Goal: Information Seeking & Learning: Compare options

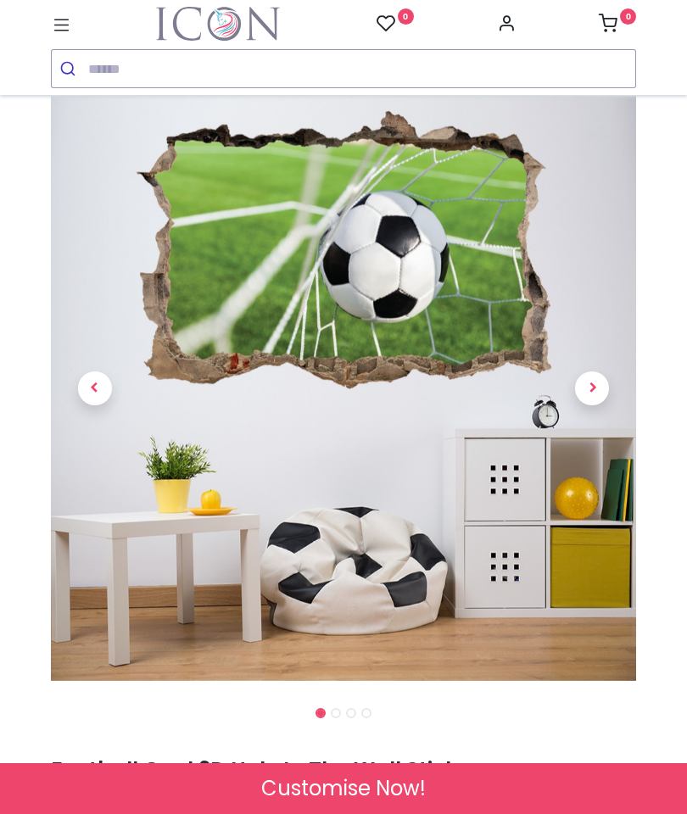
scroll to position [43, 0]
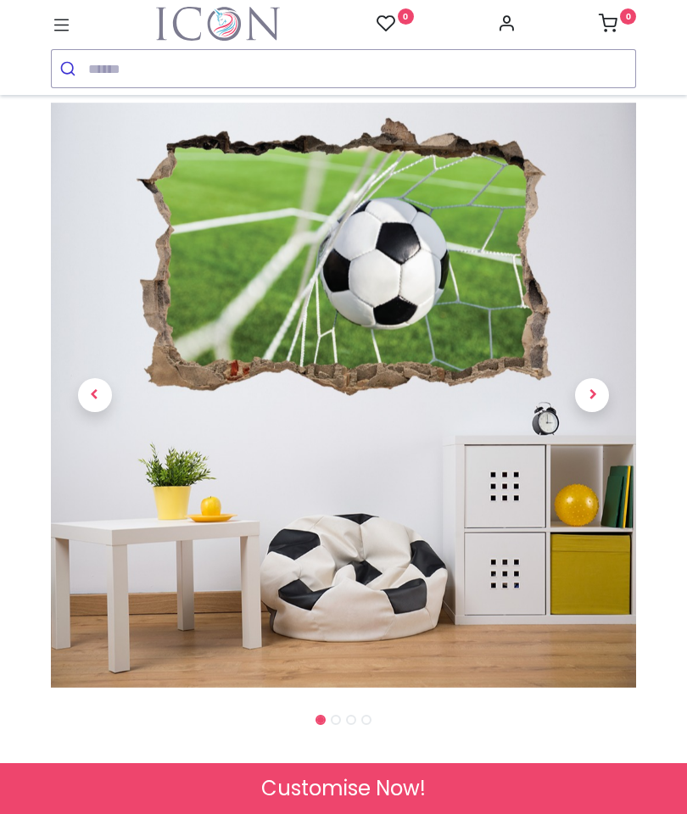
click at [582, 405] on span "Next" at bounding box center [592, 395] width 34 height 34
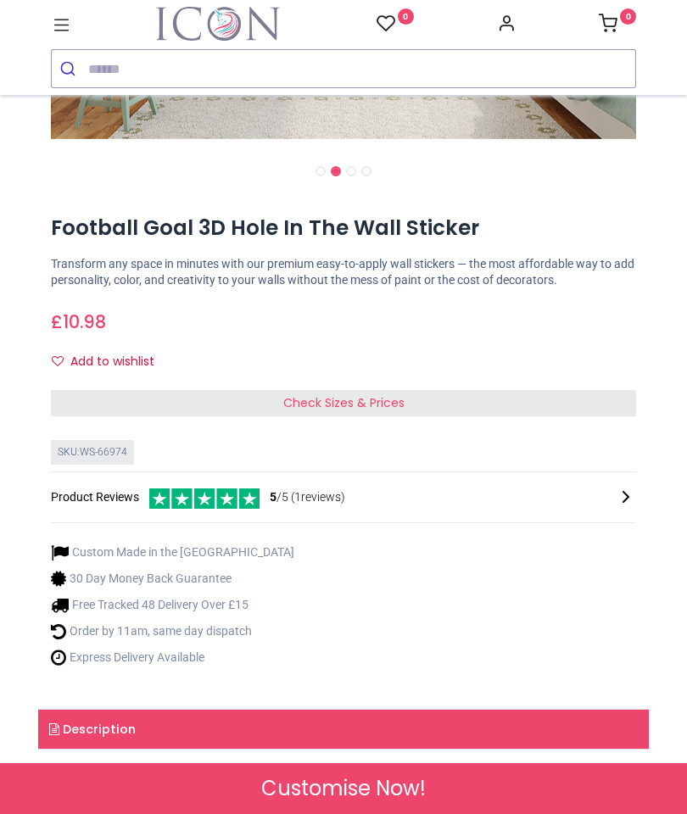
scroll to position [593, 0]
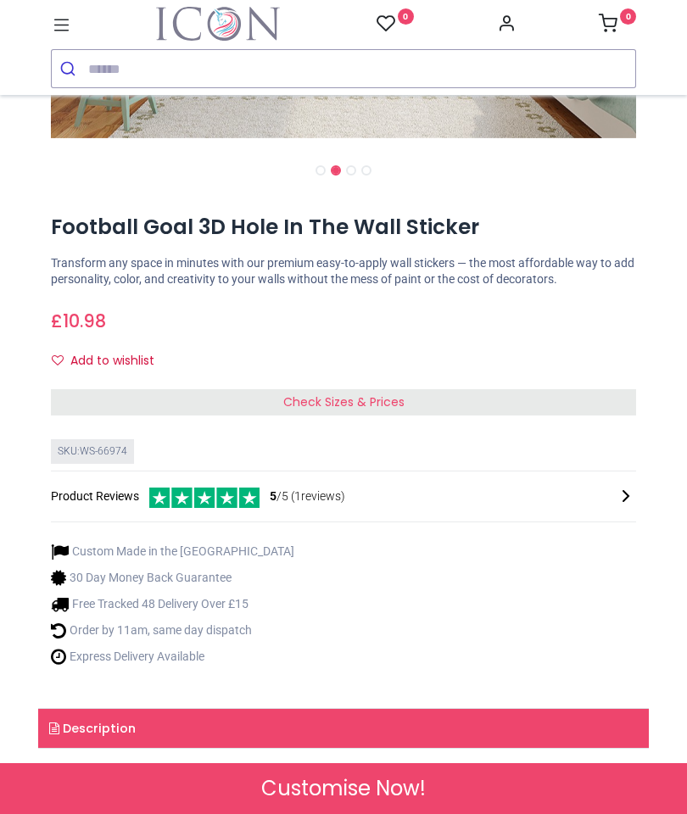
click at [604, 401] on div "Check Sizes & Prices" at bounding box center [343, 402] width 585 height 27
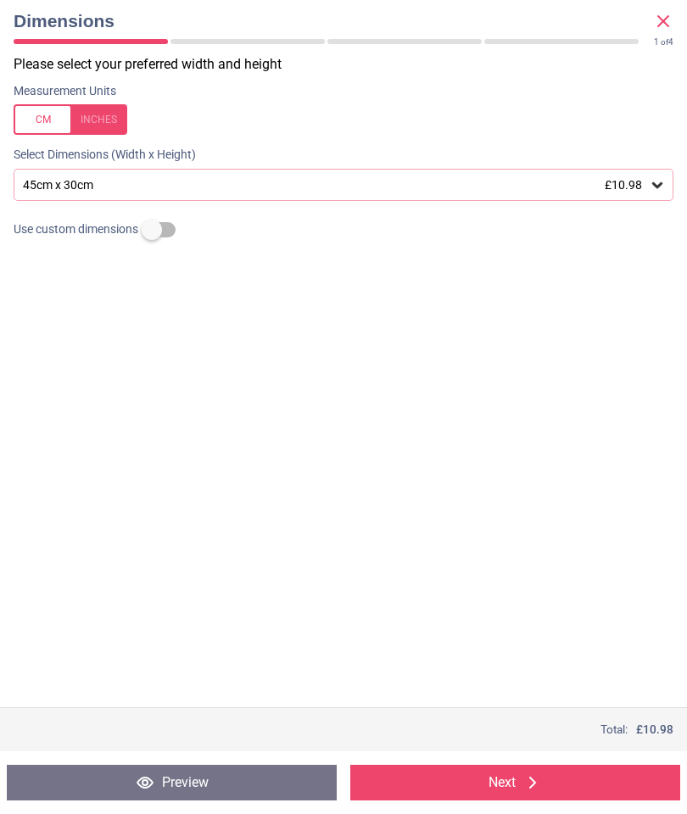
click at [633, 187] on span "£10.98" at bounding box center [623, 185] width 37 height 14
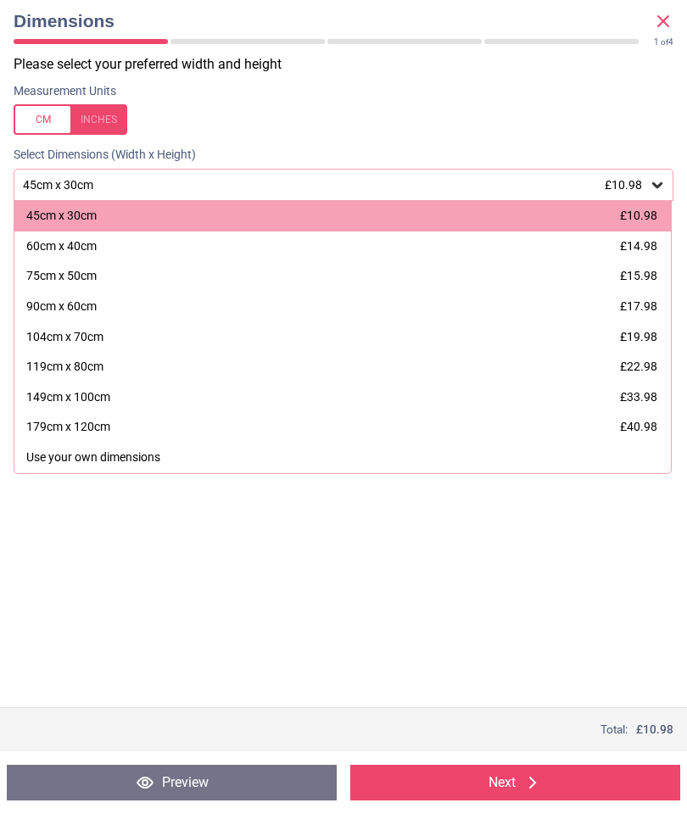
click at [632, 346] on div "104cm x 70cm £19.98" at bounding box center [342, 337] width 656 height 31
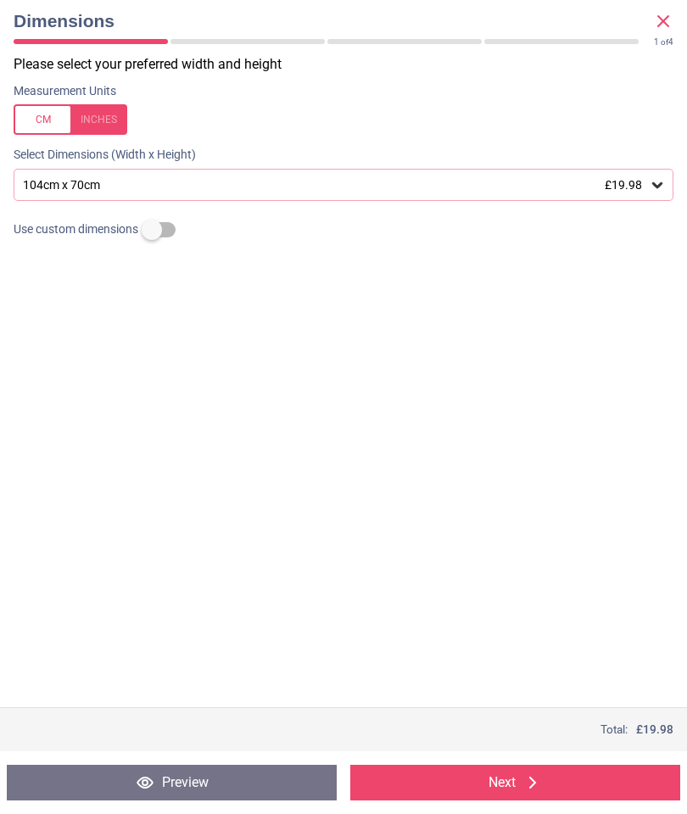
click at [602, 391] on div "Please select your preferred width and height Measurement Units Select Dimensio…" at bounding box center [343, 381] width 687 height 652
click at [660, 19] on icon at bounding box center [663, 21] width 10 height 10
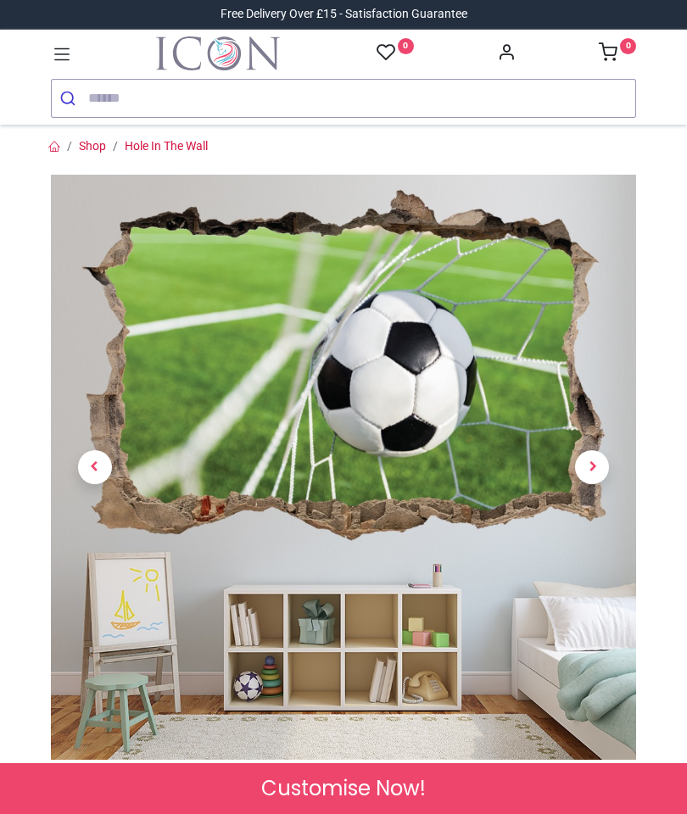
scroll to position [-3, 0]
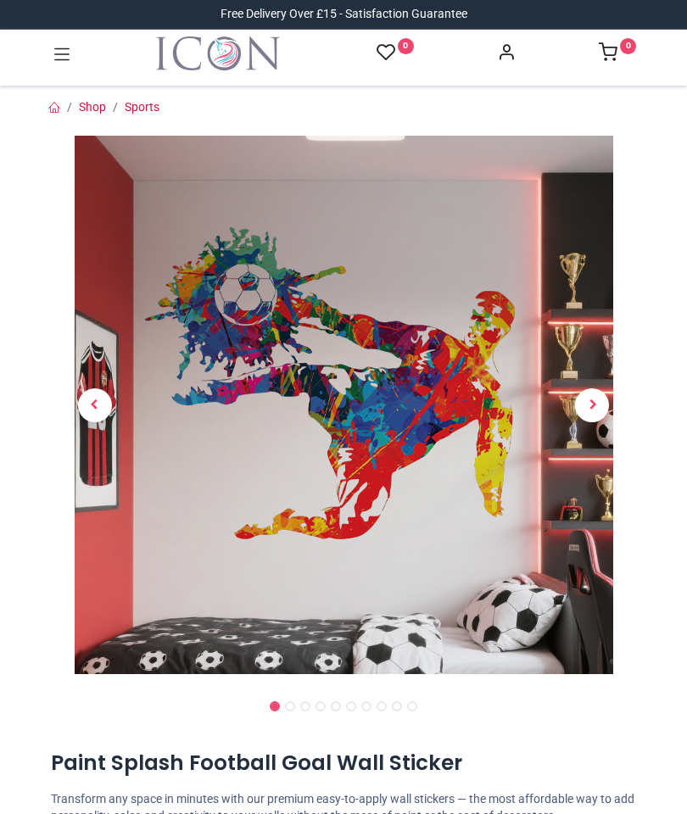
click at [599, 388] on span "Next" at bounding box center [592, 405] width 34 height 34
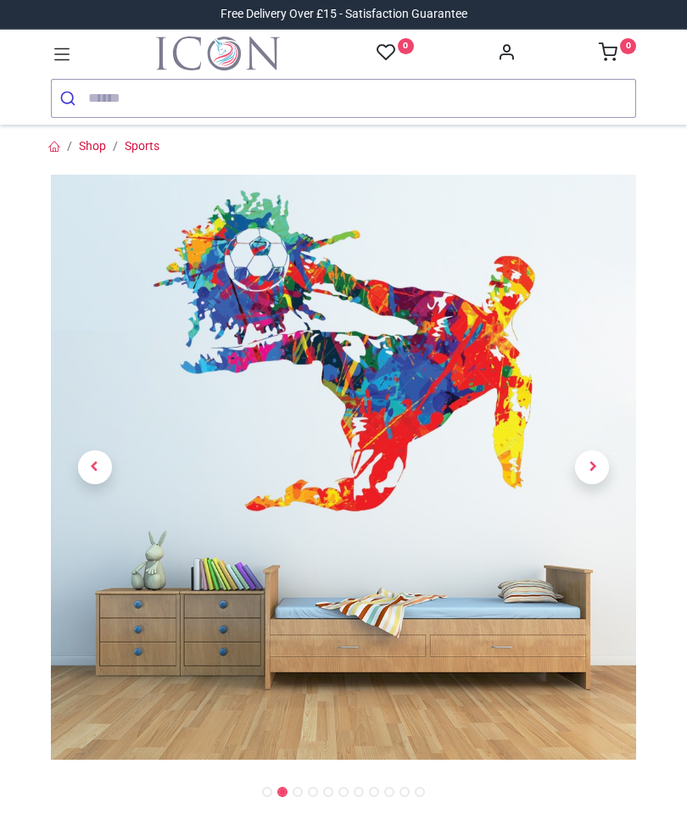
scroll to position [74, 0]
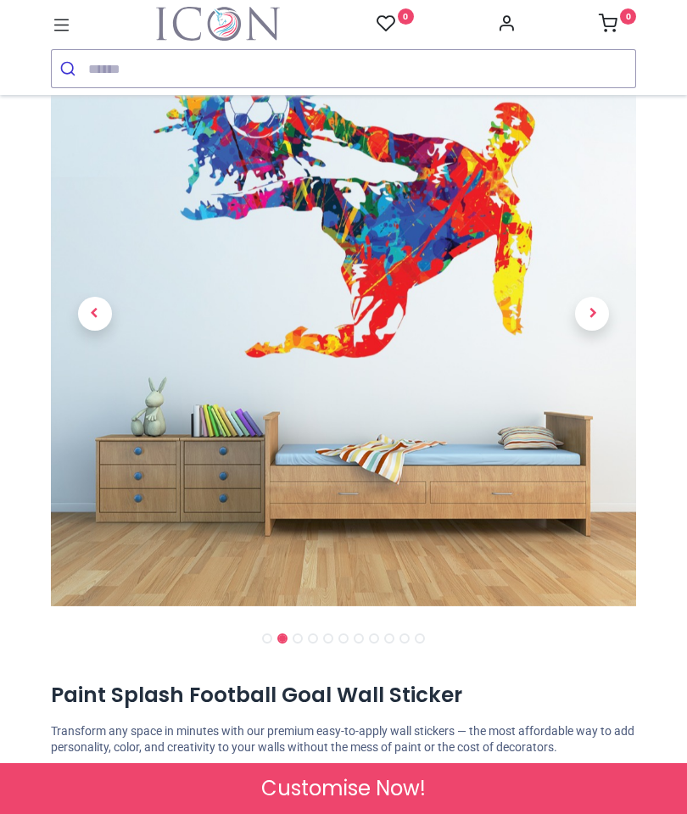
click at [588, 307] on span "Next" at bounding box center [592, 314] width 34 height 34
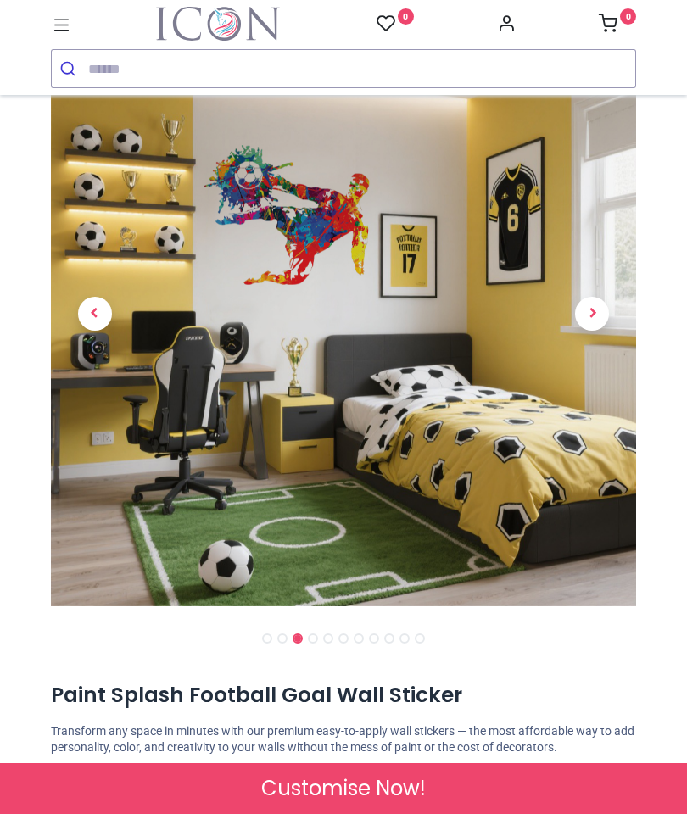
click at [584, 315] on span "Next" at bounding box center [592, 314] width 34 height 34
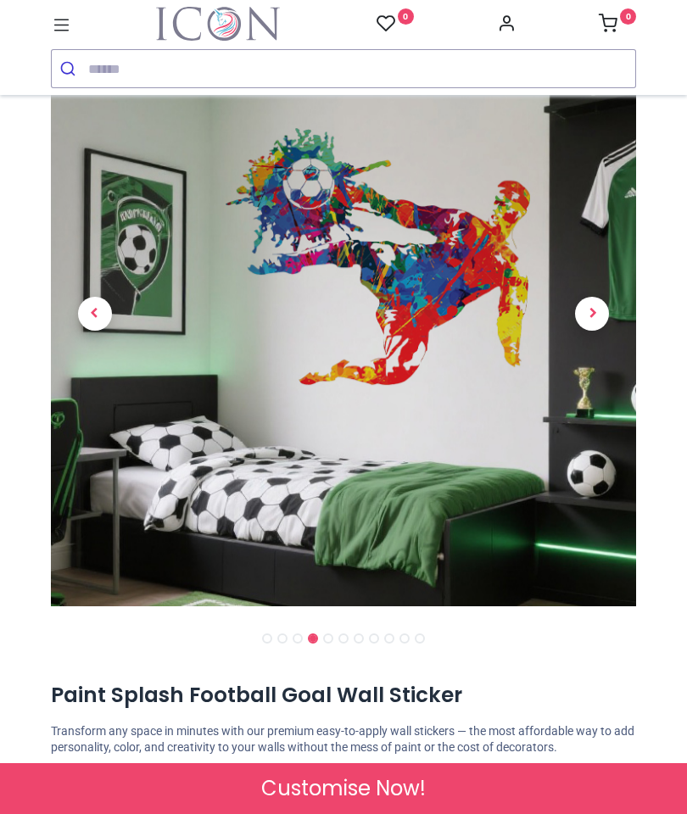
click at [596, 298] on span "Next" at bounding box center [592, 314] width 34 height 34
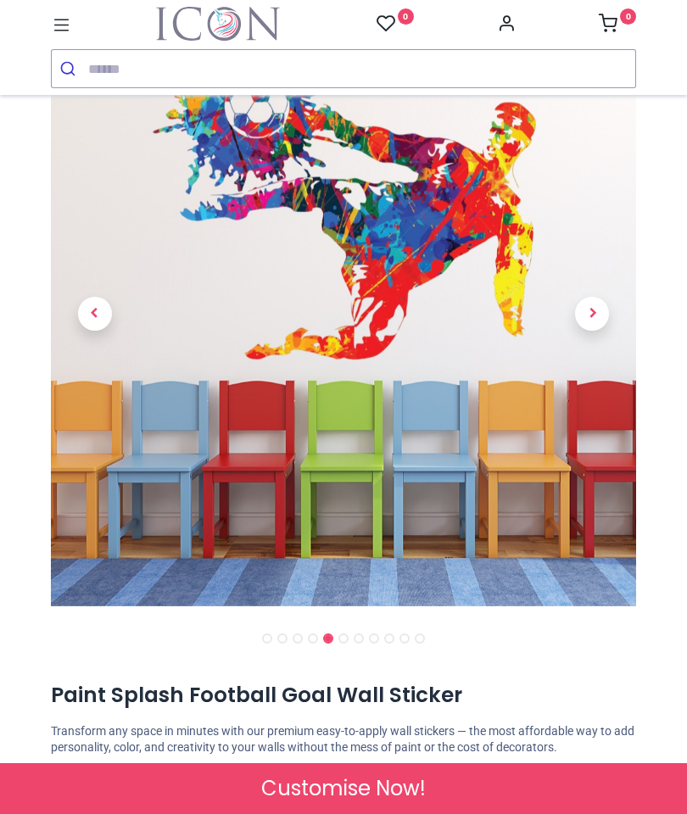
click at [595, 315] on span "Next" at bounding box center [592, 314] width 34 height 34
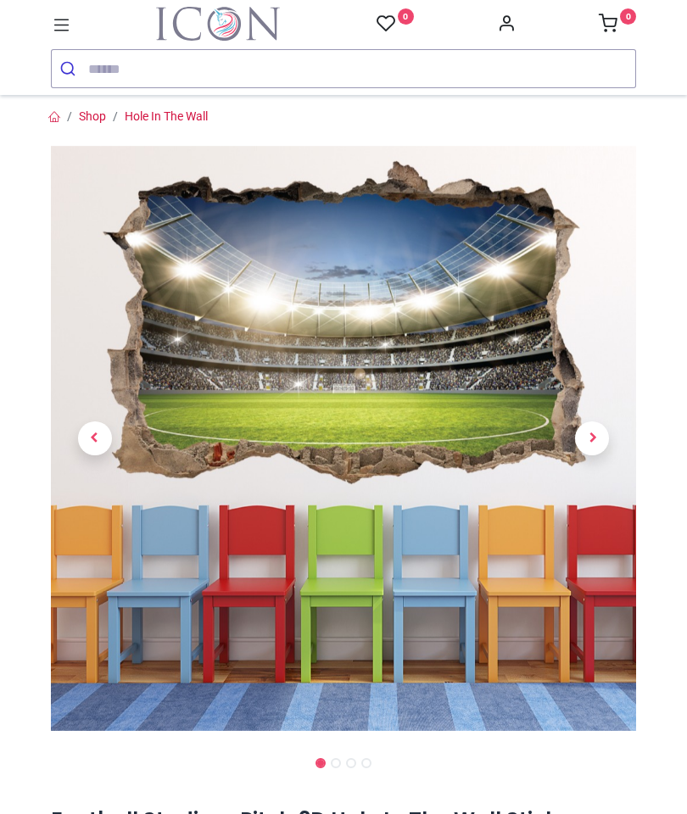
scroll to position [60, 0]
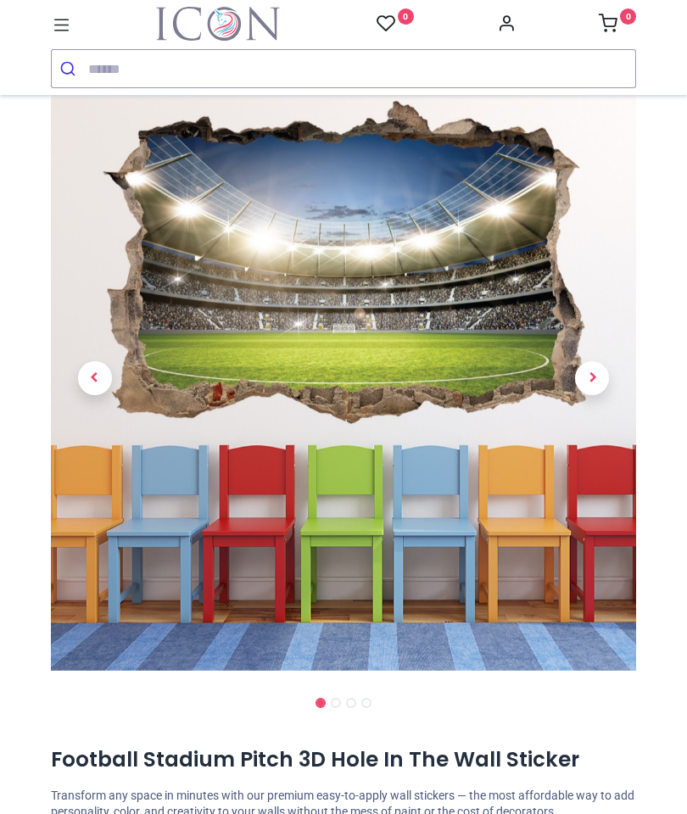
click at [585, 369] on span "Next" at bounding box center [592, 378] width 34 height 34
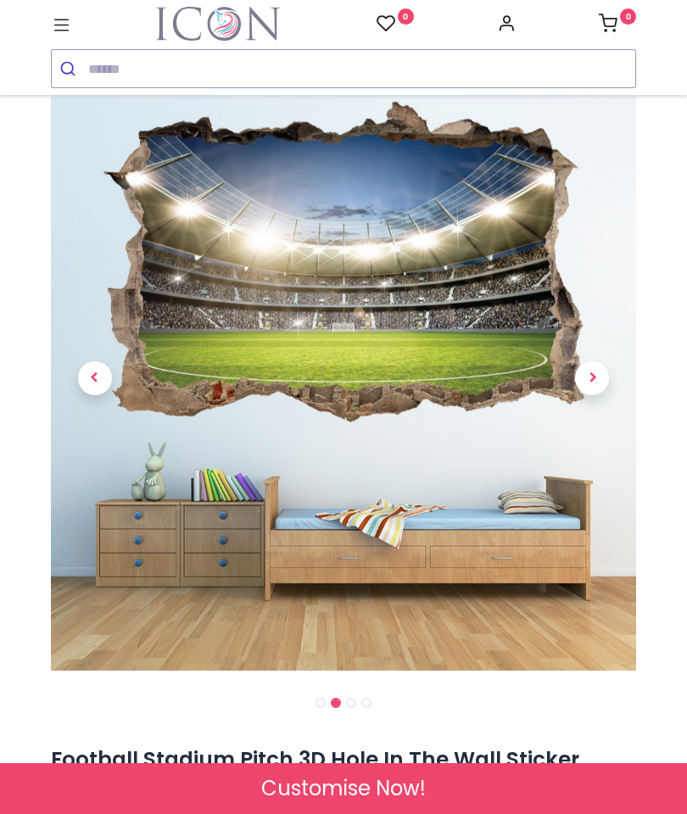
scroll to position [0, 0]
click at [593, 381] on span "Next" at bounding box center [592, 378] width 34 height 34
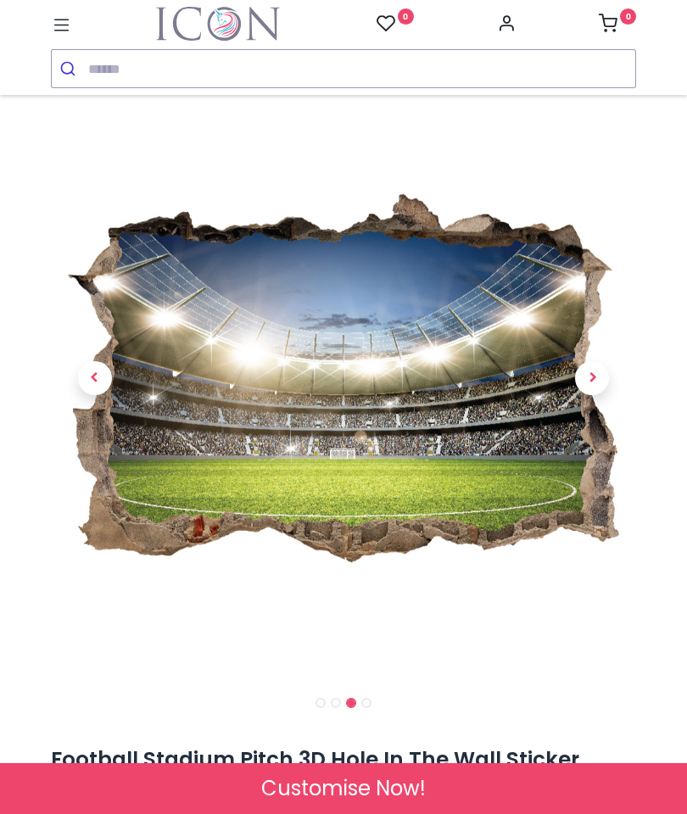
click at [598, 376] on span "Next" at bounding box center [592, 378] width 34 height 34
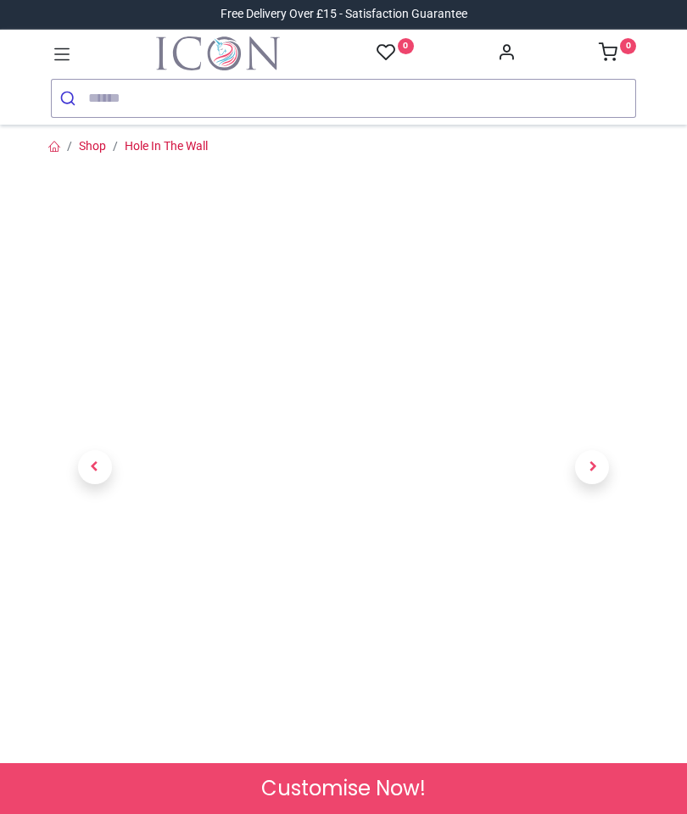
click at [66, 44] on icon at bounding box center [62, 54] width 22 height 22
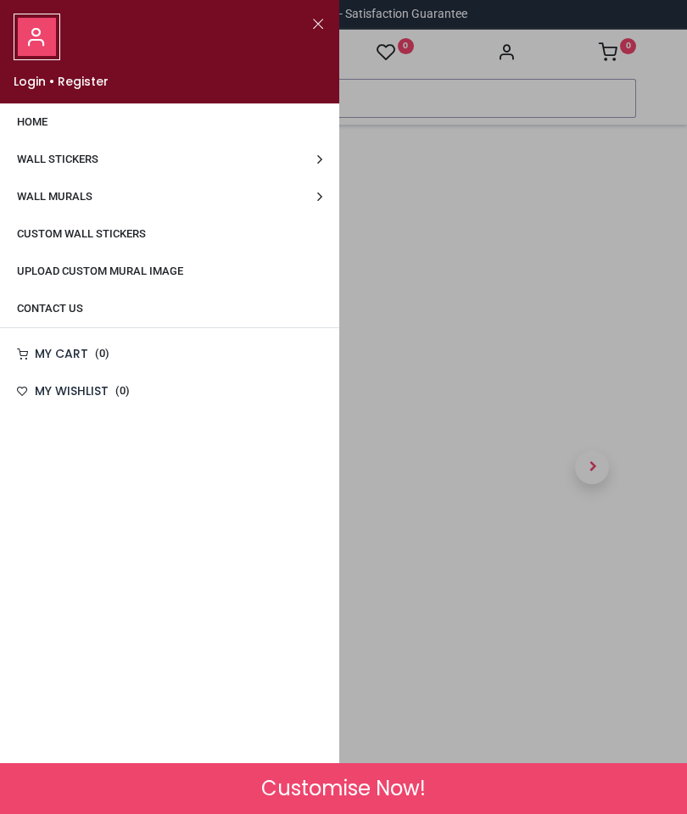
click at [300, 164] on link "Wall Stickers" at bounding box center [169, 159] width 339 height 37
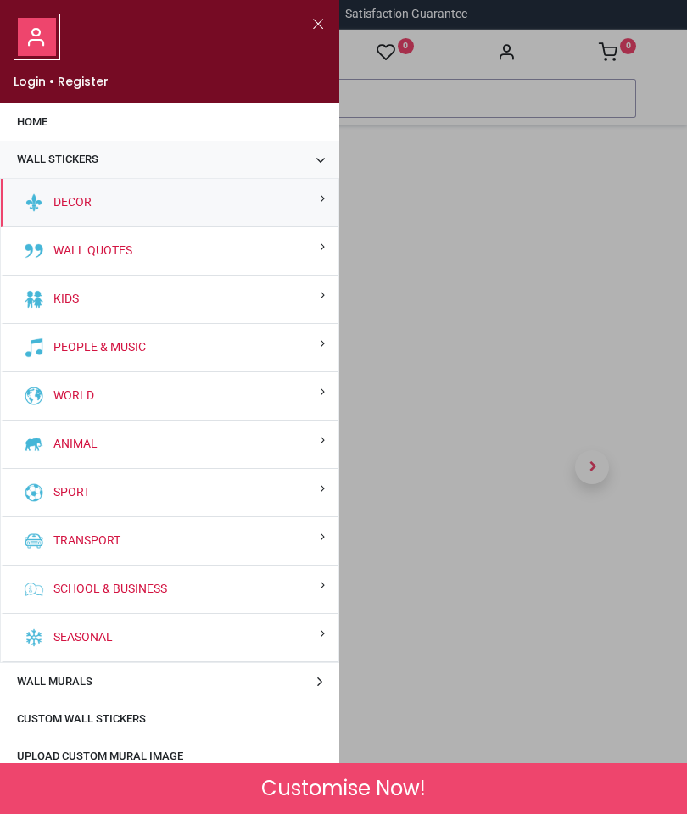
click at [309, 158] on link "Wall Stickers" at bounding box center [169, 159] width 339 height 37
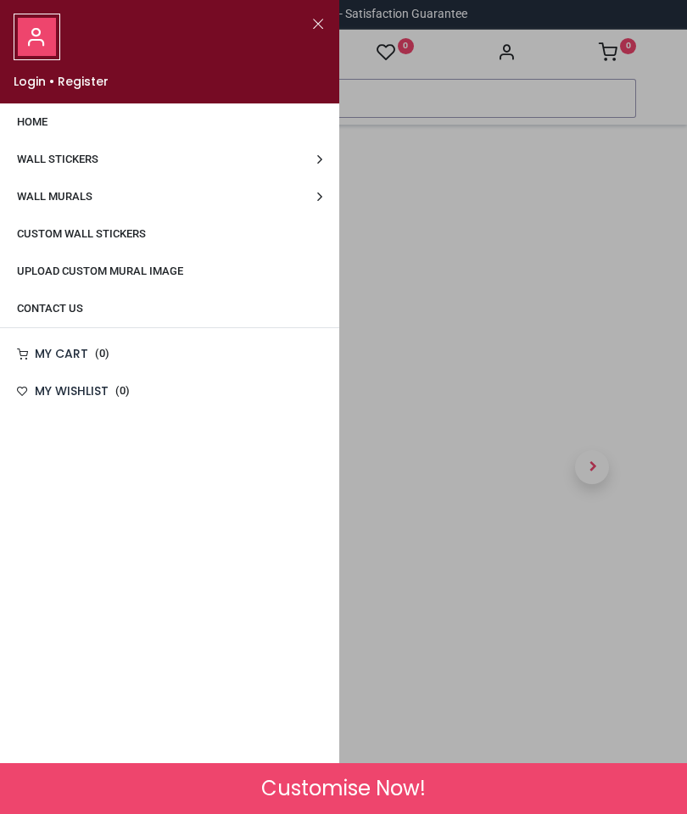
click at [301, 205] on link "Wall Murals" at bounding box center [169, 196] width 339 height 37
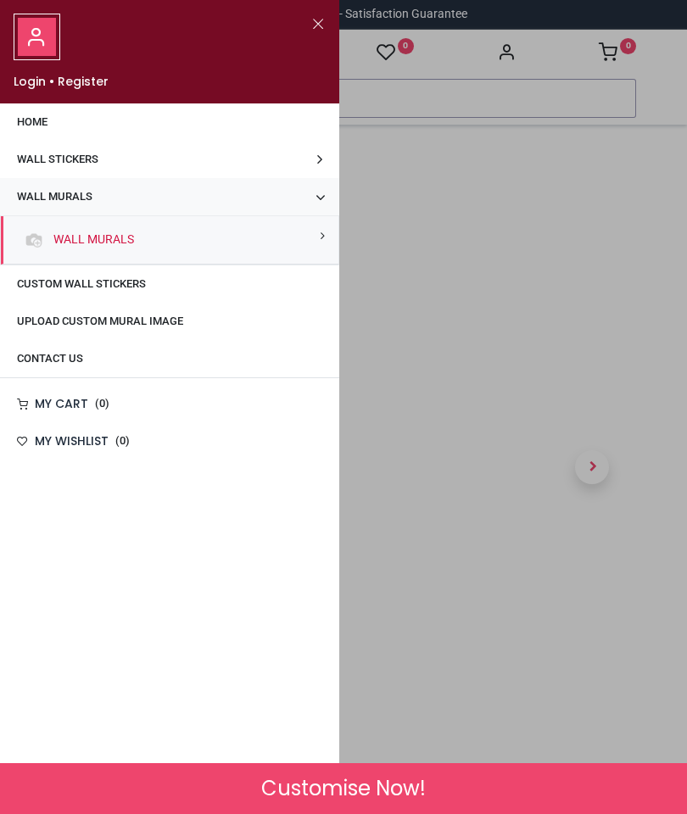
click at [309, 160] on link "Wall Stickers" at bounding box center [169, 159] width 339 height 37
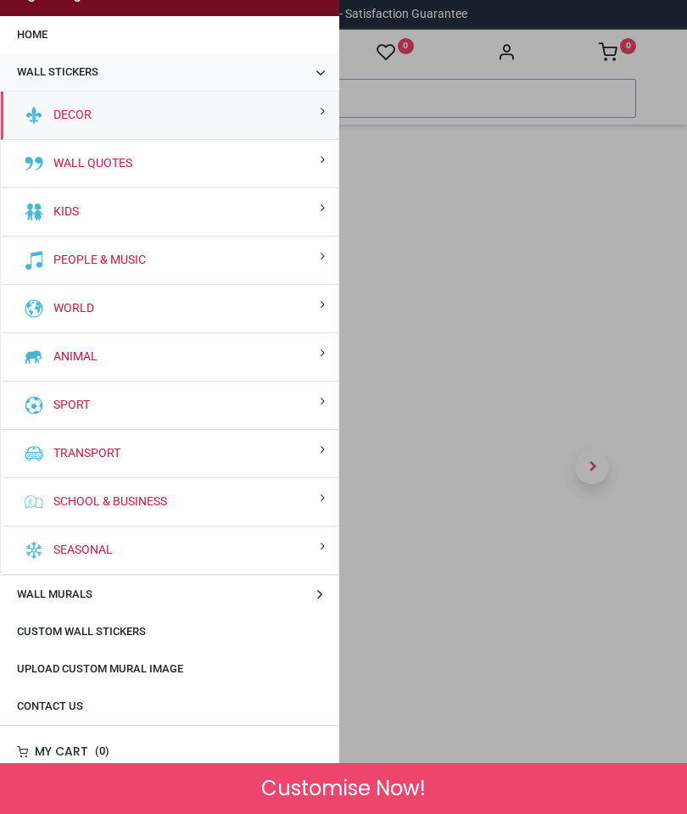
scroll to position [87, 0]
click at [292, 213] on div "Kids" at bounding box center [169, 212] width 337 height 48
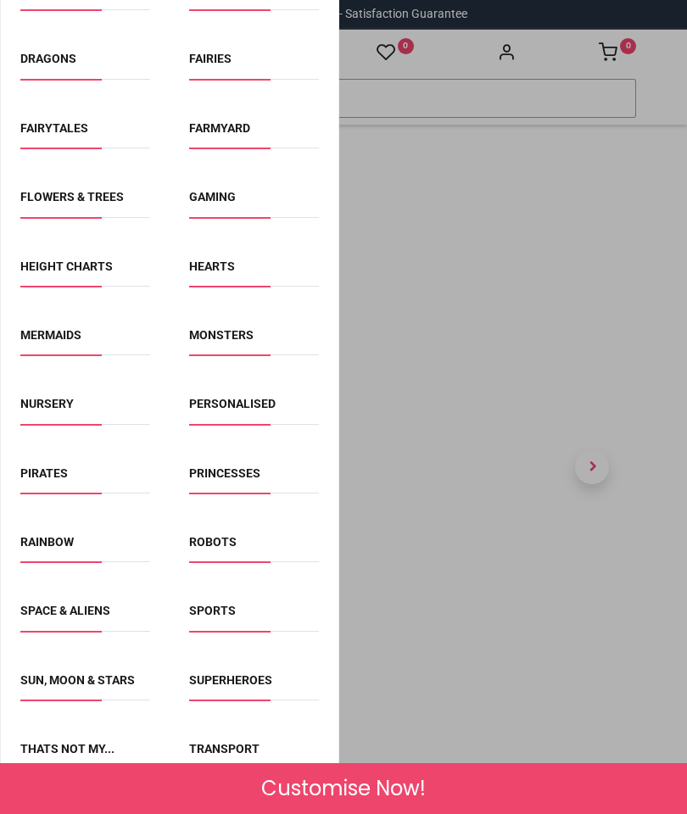
scroll to position [635, 0]
click at [61, 549] on link "Rainbow" at bounding box center [46, 542] width 53 height 14
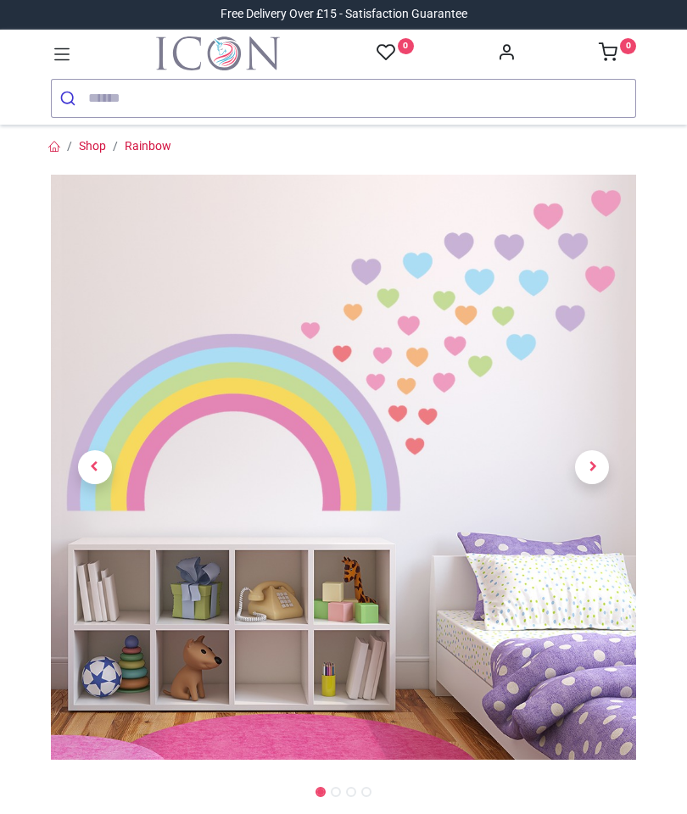
click at [585, 443] on link at bounding box center [593, 468] width 88 height 410
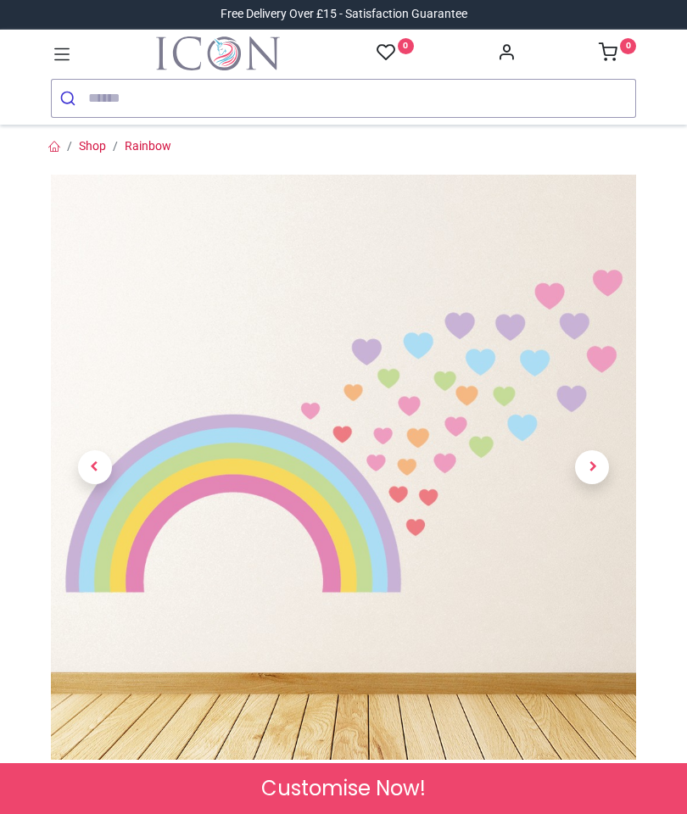
click at [587, 458] on span "Next" at bounding box center [592, 467] width 34 height 34
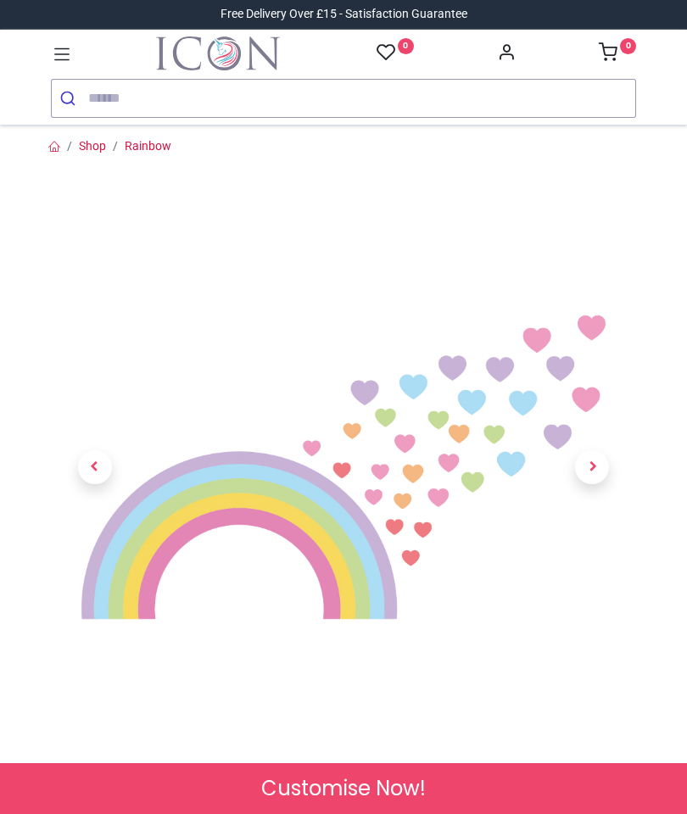
click at [589, 467] on span "Next" at bounding box center [592, 467] width 34 height 34
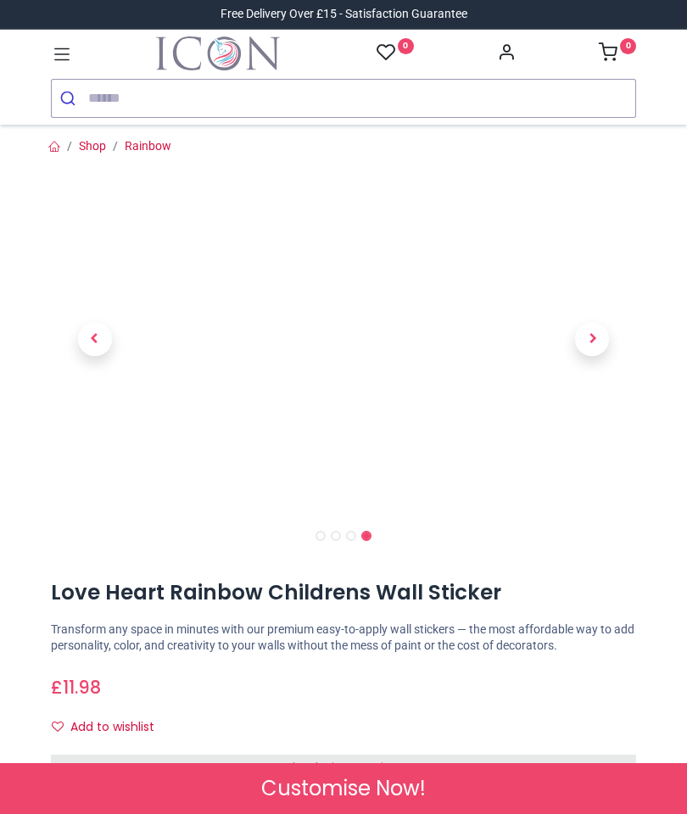
click at [594, 332] on span "Next" at bounding box center [592, 339] width 34 height 34
